Goal: Entertainment & Leisure: Consume media (video, audio)

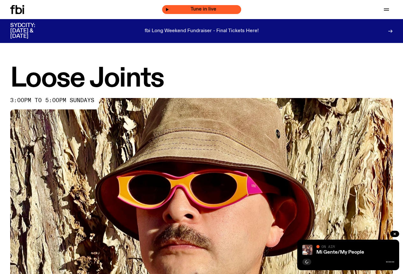
click at [201, 11] on span "Tune in live" at bounding box center [203, 9] width 69 height 5
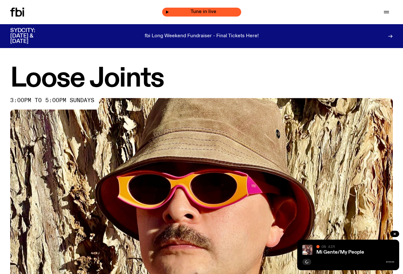
click at [169, 11] on div "Tune in live" at bounding box center [201, 12] width 79 height 9
click at [178, 11] on icon "button" at bounding box center [177, 12] width 4 height 4
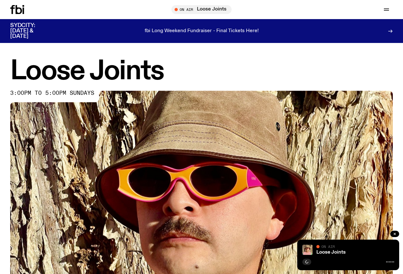
scroll to position [3, 0]
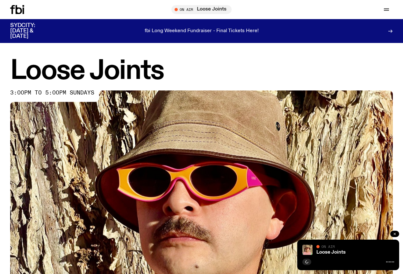
click at [395, 233] on icon "button" at bounding box center [395, 234] width 4 height 4
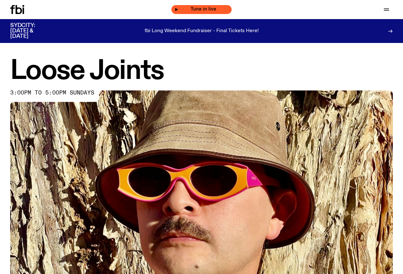
click at [176, 8] on icon "button" at bounding box center [177, 10] width 4 height 4
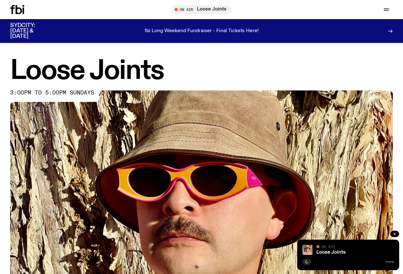
scroll to position [3, 0]
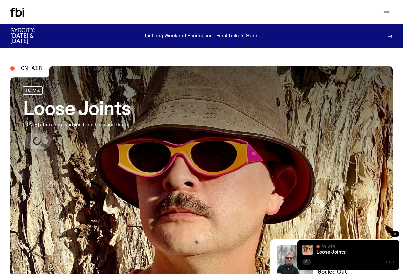
click at [394, 234] on icon "button" at bounding box center [395, 234] width 4 height 4
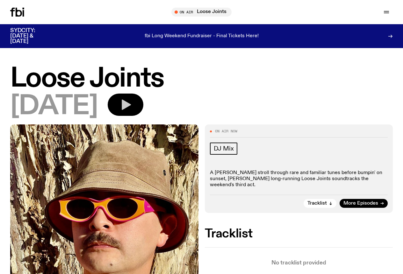
click at [131, 104] on icon "button" at bounding box center [126, 105] width 9 height 11
